Goal: Task Accomplishment & Management: Complete application form

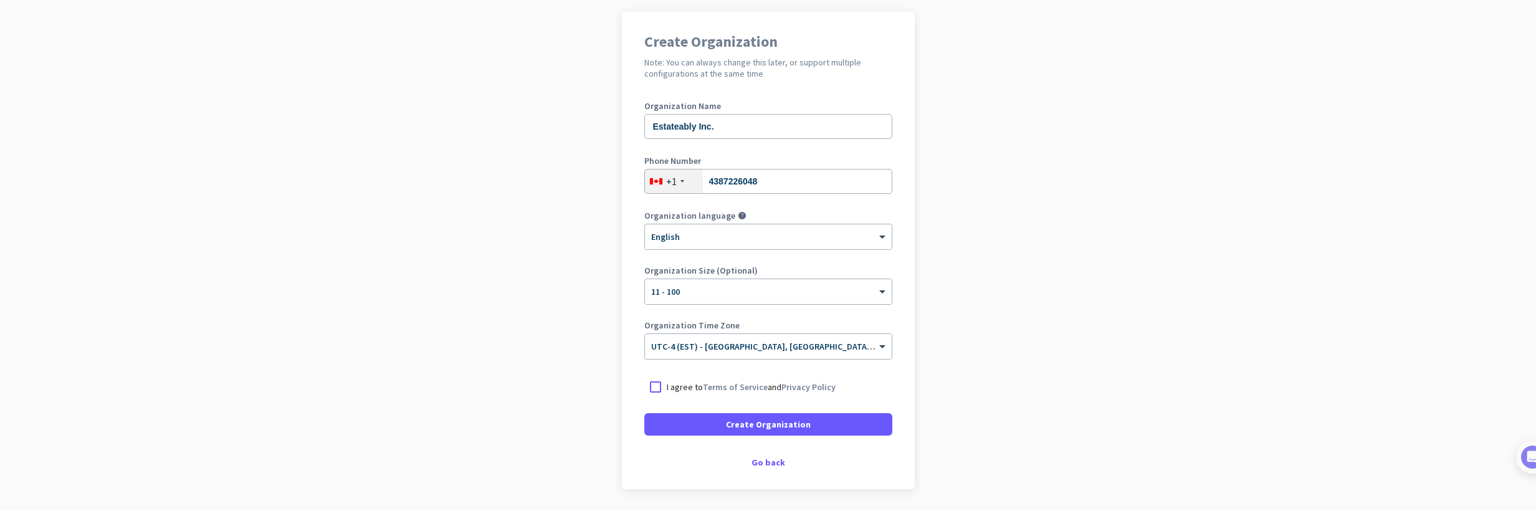
scroll to position [130, 0]
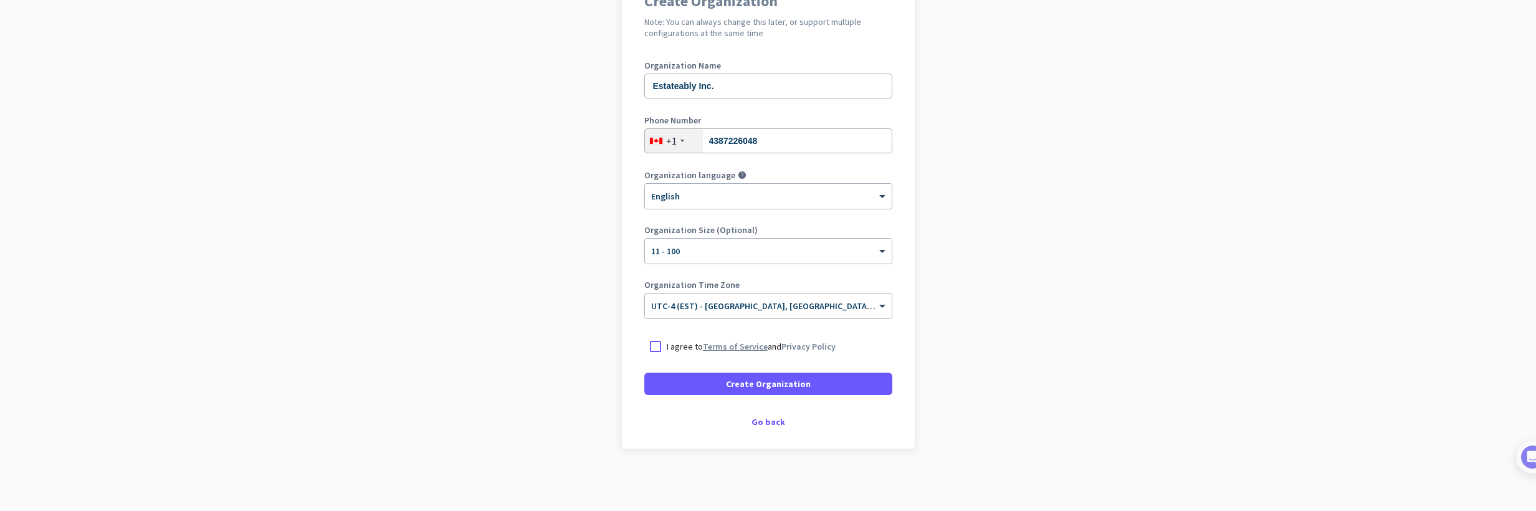
click at [759, 346] on link "Terms of Service" at bounding box center [735, 346] width 65 height 11
click at [652, 343] on div at bounding box center [655, 346] width 22 height 22
click at [735, 378] on span "Create Organization" at bounding box center [768, 384] width 85 height 12
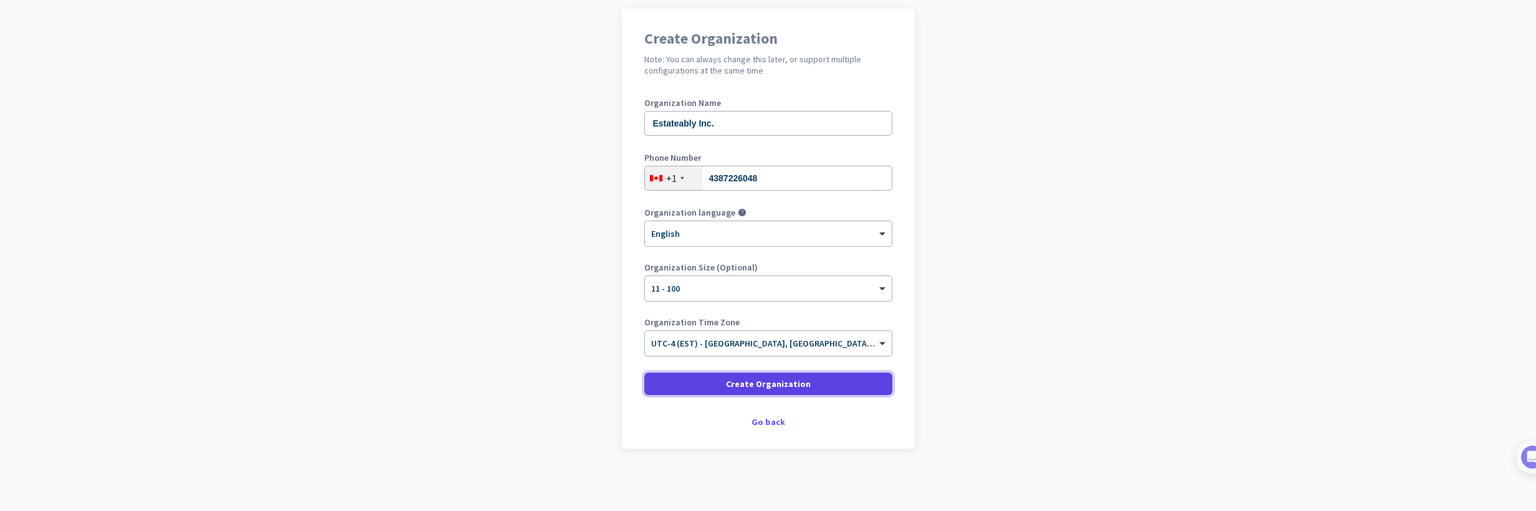
scroll to position [92, 0]
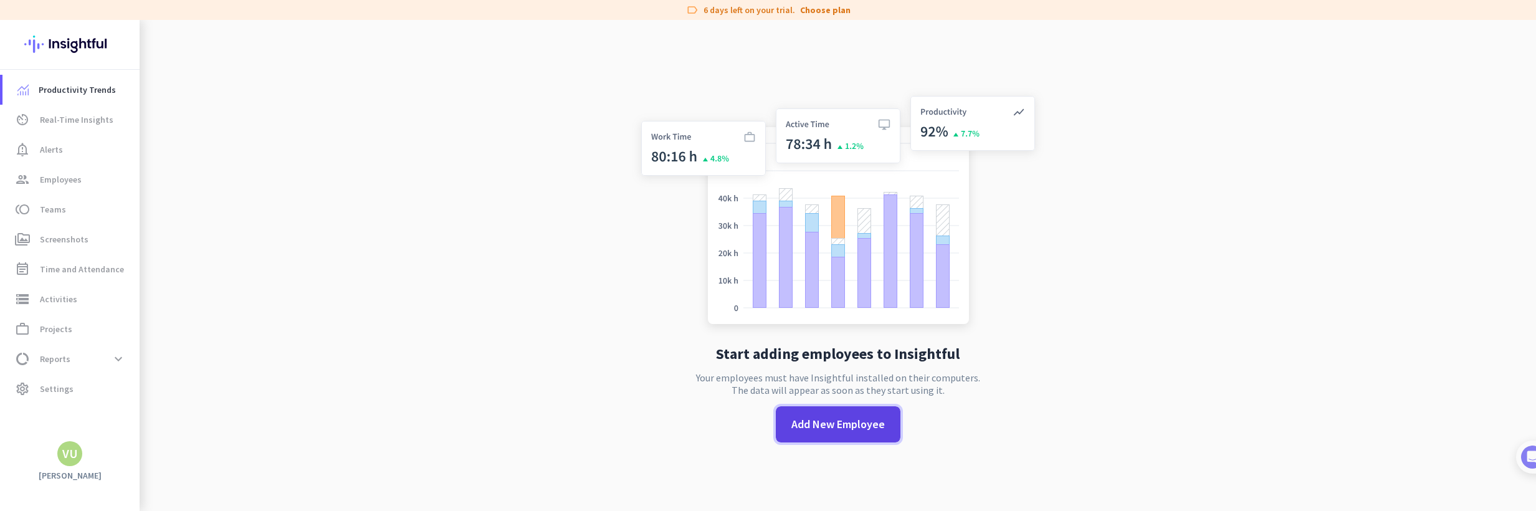
click at [834, 427] on span "Add New Employee" at bounding box center [837, 424] width 93 height 16
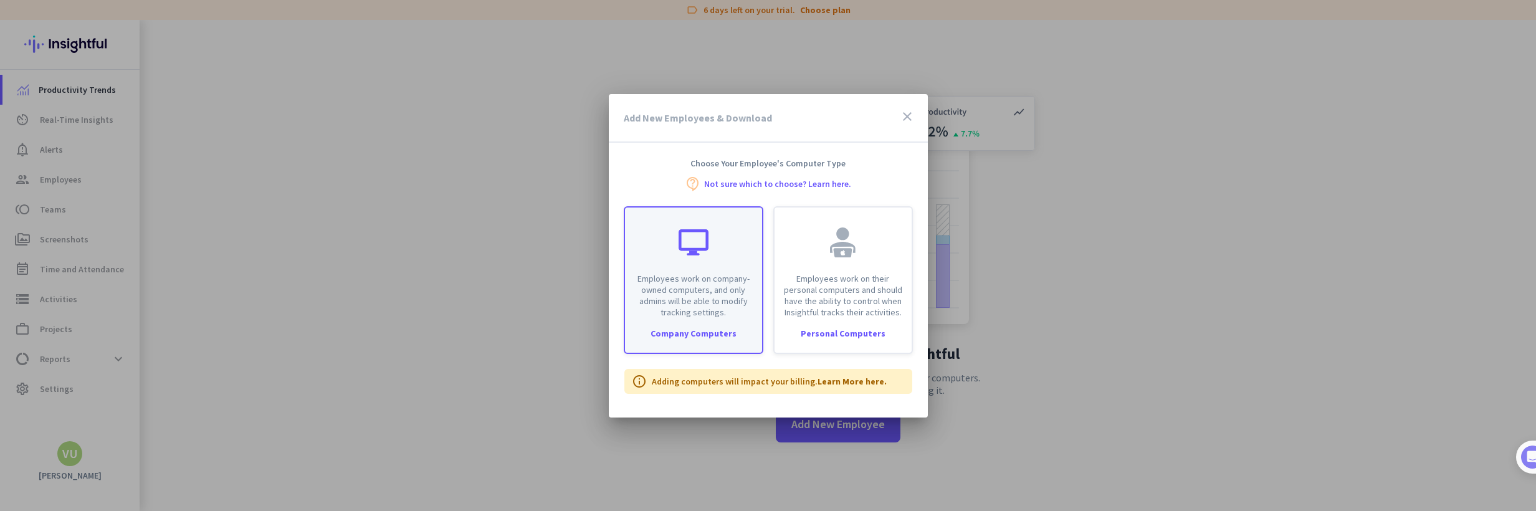
click at [710, 287] on p "Employees work on company-owned computers, and only admins will be able to modi…" at bounding box center [693, 295] width 122 height 45
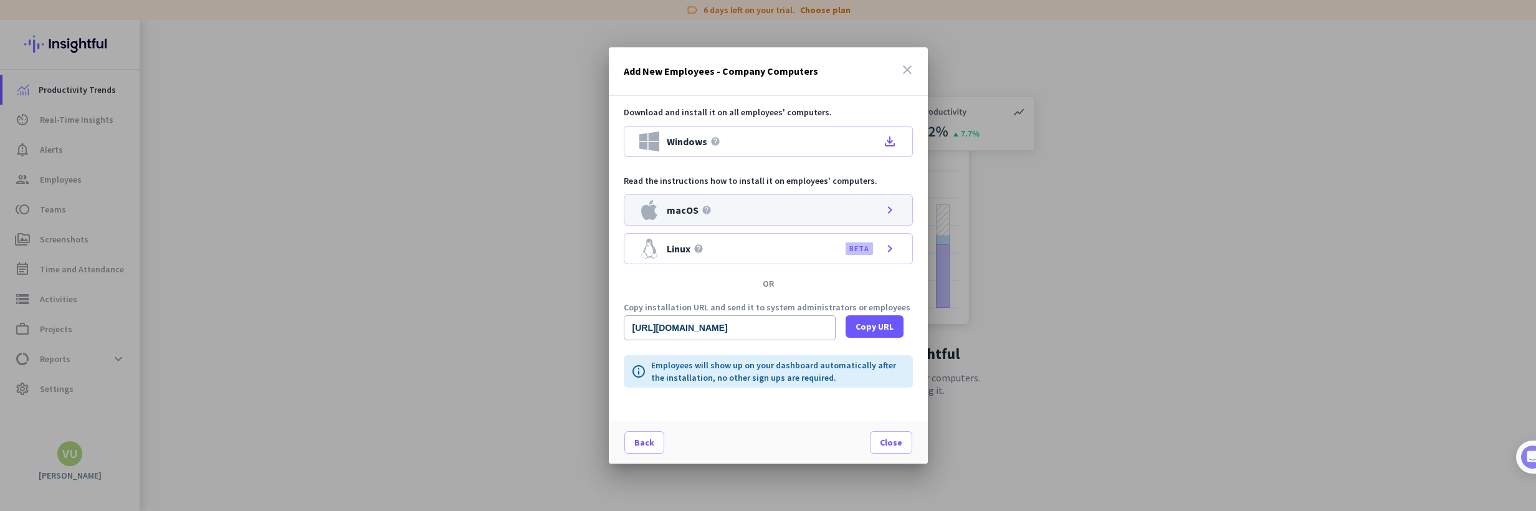
click at [761, 207] on div "macOS help chevron_right" at bounding box center [768, 209] width 289 height 31
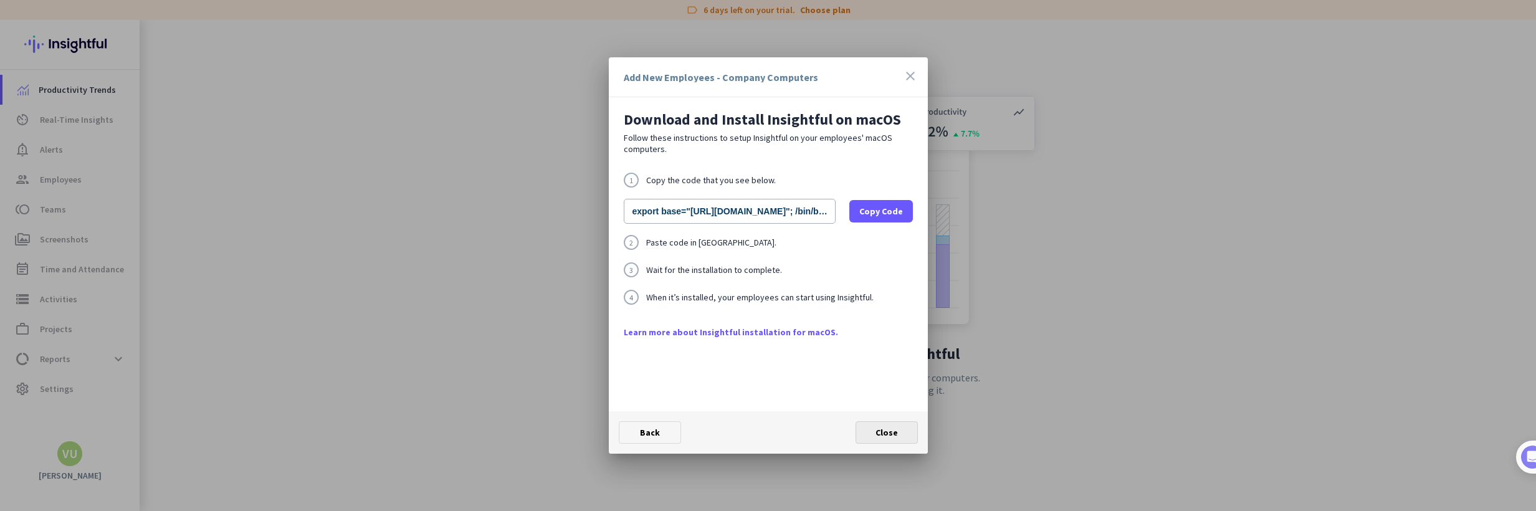
click at [889, 429] on span "Close" at bounding box center [886, 432] width 22 height 11
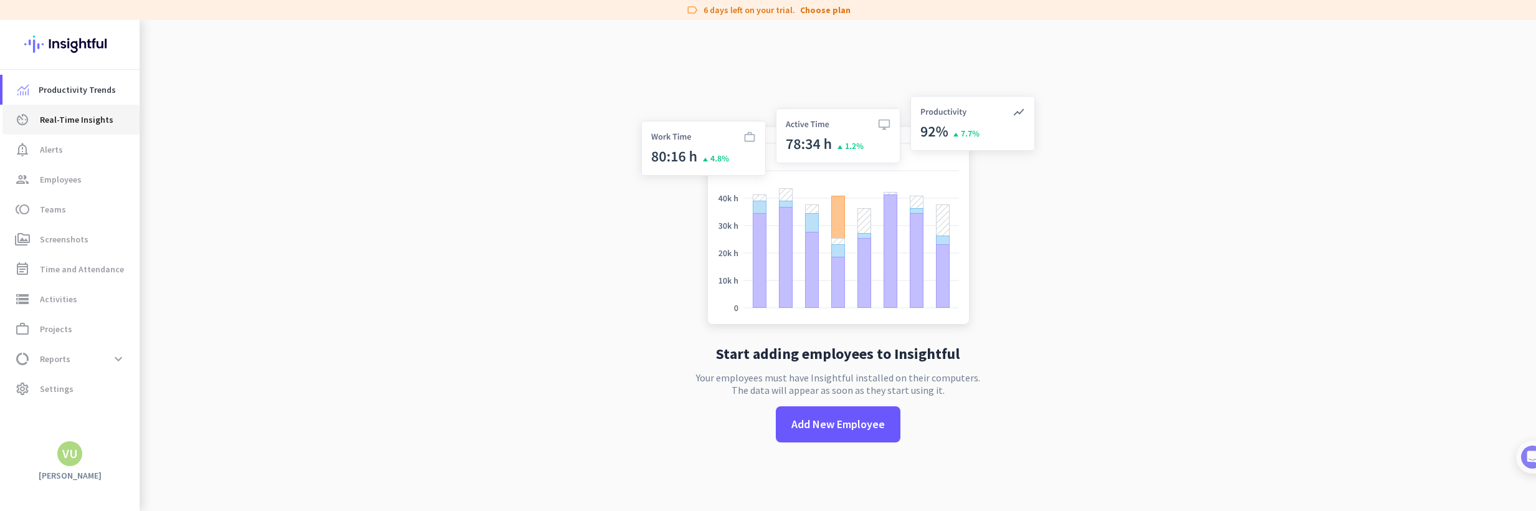
click at [78, 118] on span "Real-Time Insights" at bounding box center [77, 119] width 74 height 15
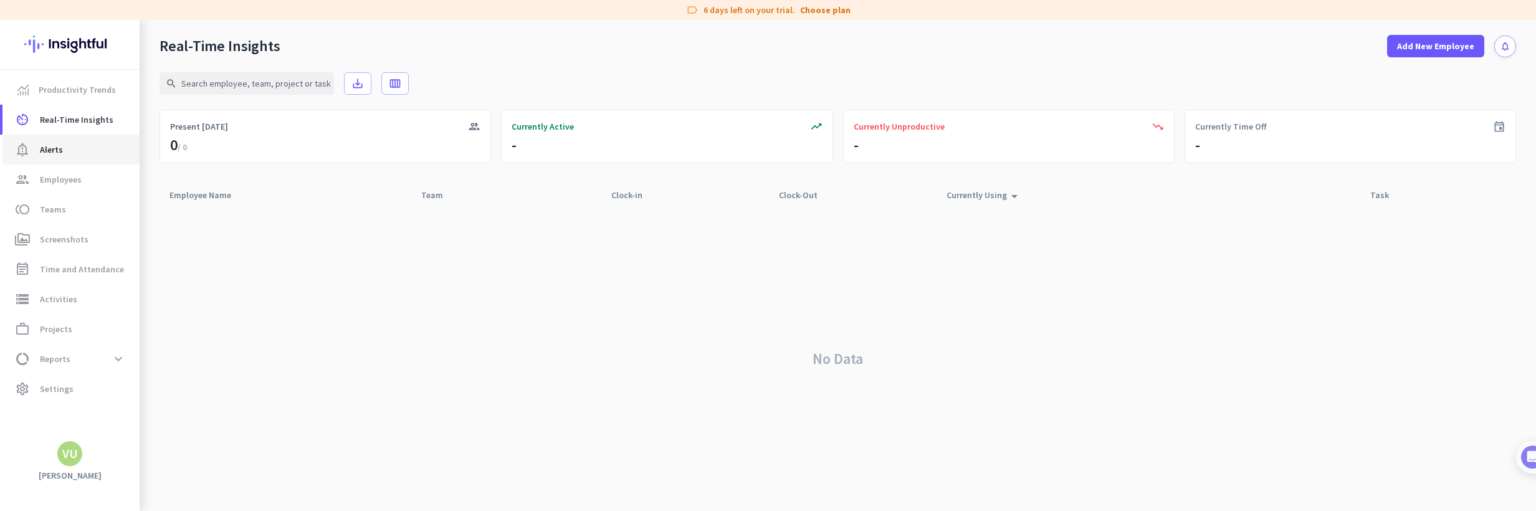
click at [40, 145] on span "Alerts" at bounding box center [51, 149] width 23 height 15
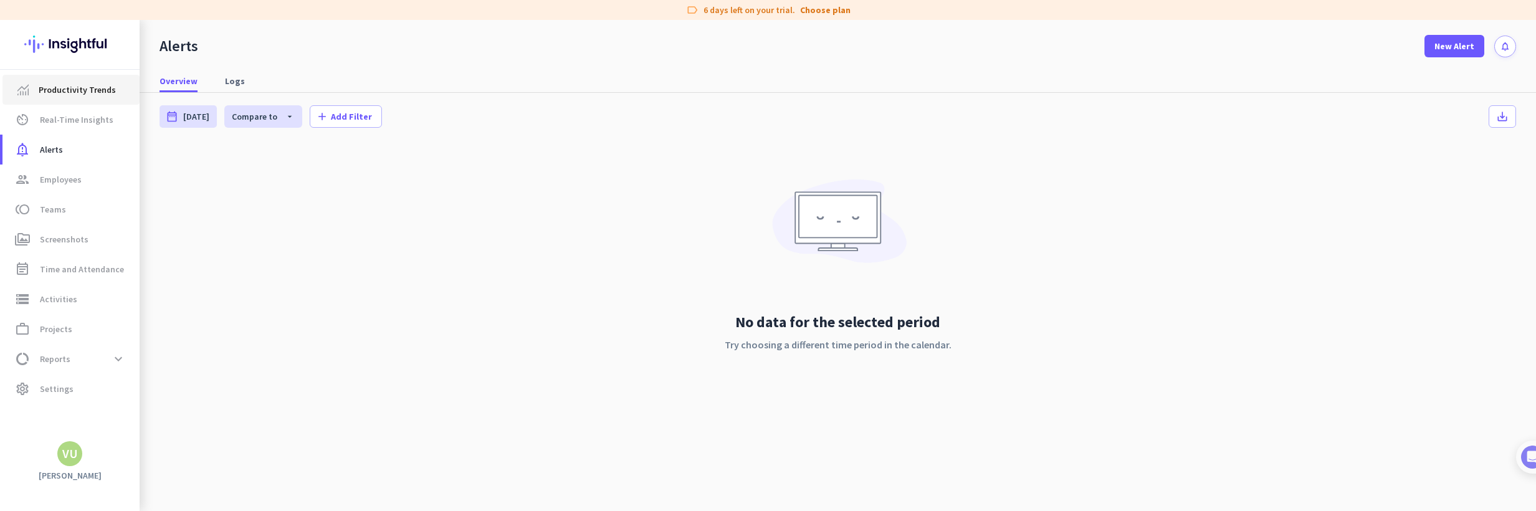
click at [76, 83] on span "Productivity Trends" at bounding box center [77, 89] width 77 height 15
